Goal: Information Seeking & Learning: Learn about a topic

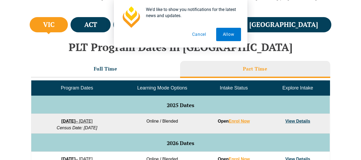
click at [197, 33] on button "Cancel" at bounding box center [200, 34] width 28 height 13
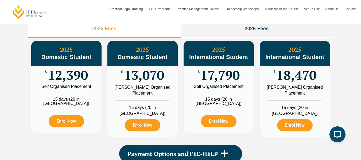
scroll to position [563, 0]
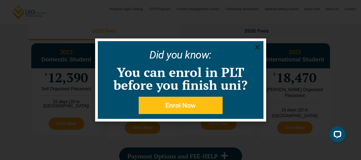
click at [256, 46] on use "Close" at bounding box center [257, 47] width 5 height 5
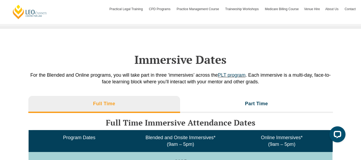
scroll to position [670, 0]
